Goal: Task Accomplishment & Management: Manage account settings

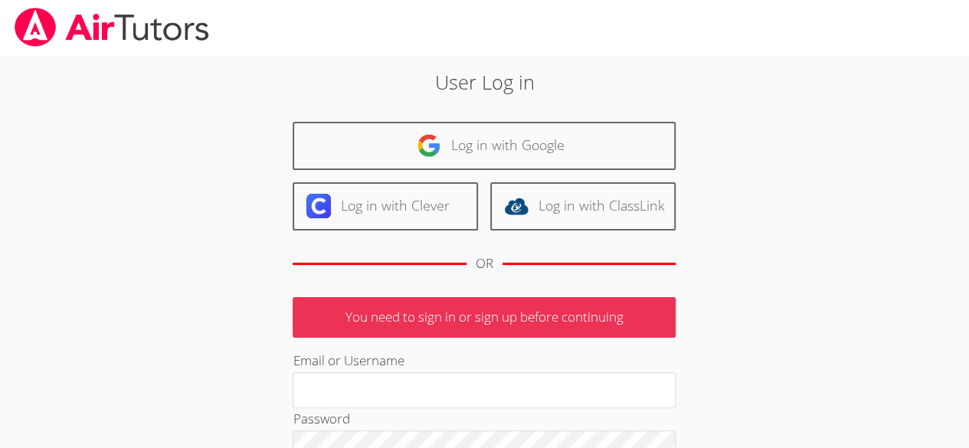
scroll to position [126, 0]
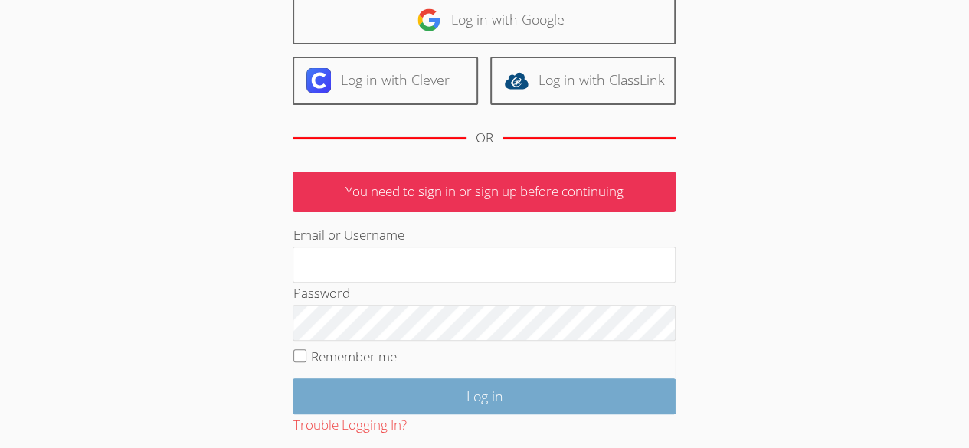
type input "[EMAIL_ADDRESS][DOMAIN_NAME]"
click at [430, 401] on input "Log in" at bounding box center [484, 397] width 383 height 36
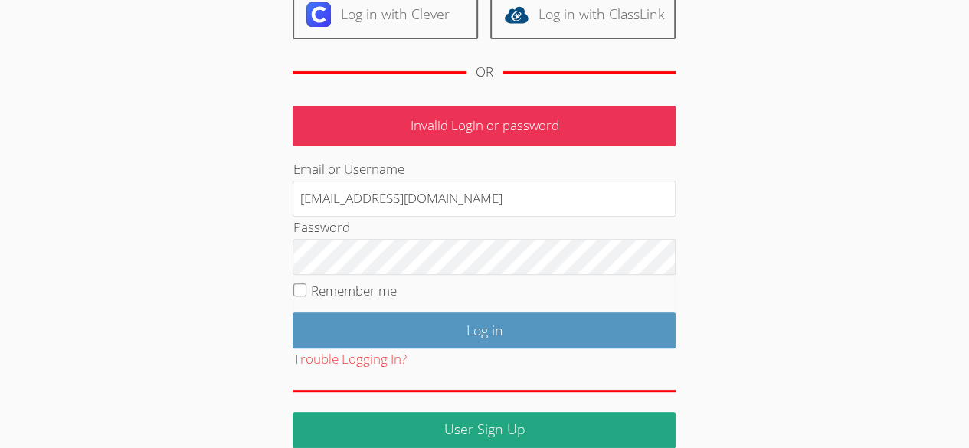
scroll to position [204, 0]
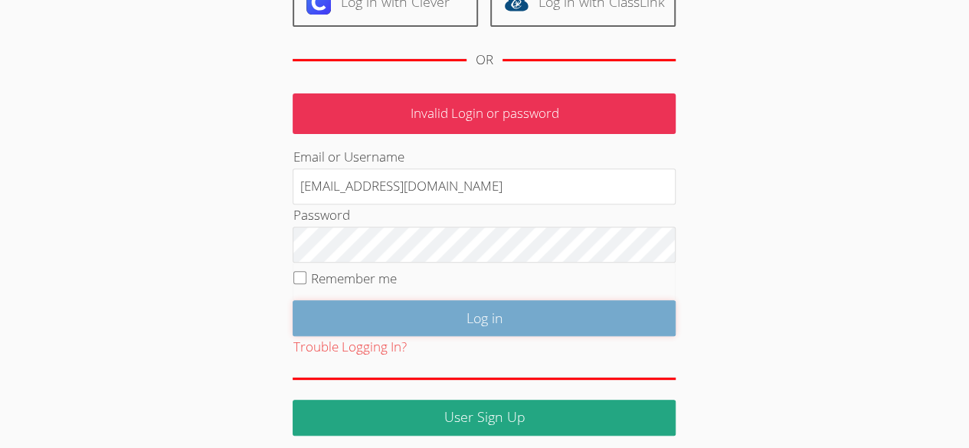
click at [528, 306] on input "Log in" at bounding box center [484, 318] width 383 height 36
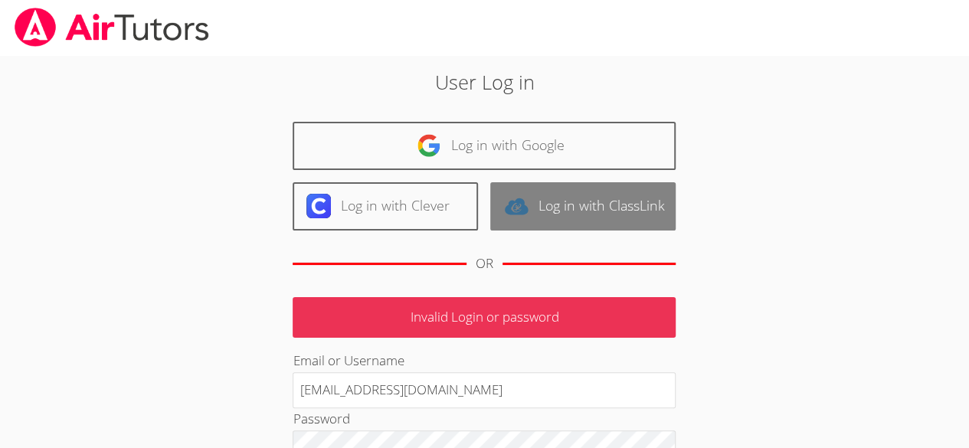
scroll to position [200, 0]
